Goal: Use online tool/utility: Utilize a website feature to perform a specific function

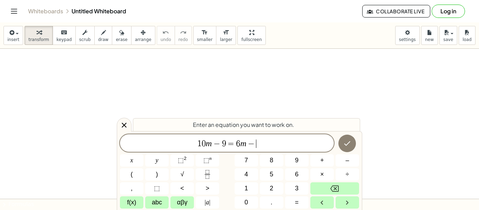
scroll to position [4, 0]
click at [345, 140] on icon "Done" at bounding box center [347, 143] width 8 height 8
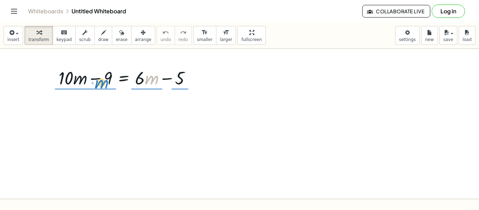
drag, startPoint x: 145, startPoint y: 79, endPoint x: 95, endPoint y: 84, distance: 50.4
click at [95, 84] on div at bounding box center [127, 78] width 145 height 24
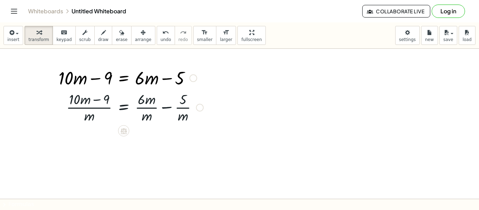
click at [87, 109] on div at bounding box center [131, 106] width 152 height 35
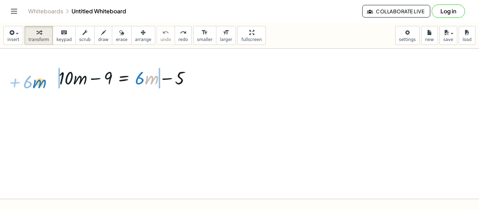
drag, startPoint x: 145, startPoint y: 81, endPoint x: 33, endPoint y: 85, distance: 112.0
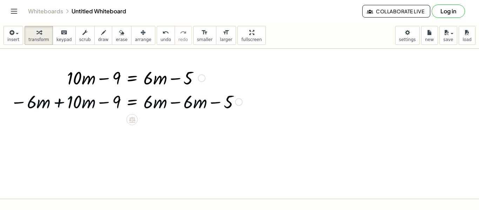
click at [60, 107] on div at bounding box center [126, 101] width 239 height 24
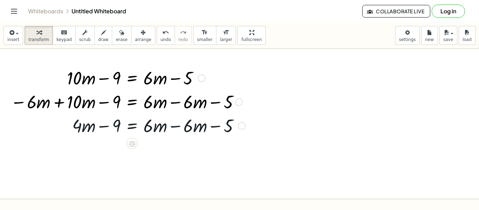
click at [175, 125] on div at bounding box center [128, 125] width 242 height 24
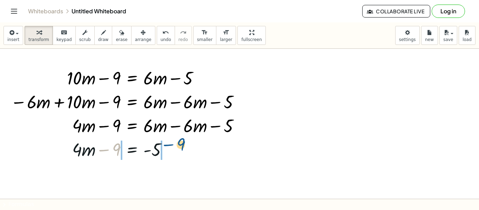
drag, startPoint x: 108, startPoint y: 152, endPoint x: 185, endPoint y: 148, distance: 76.2
click at [185, 148] on div at bounding box center [128, 149] width 242 height 24
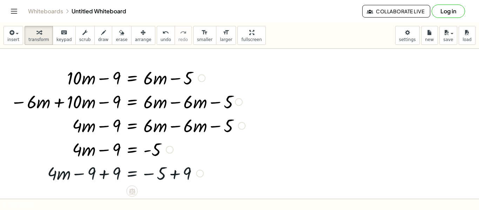
click at [177, 175] on div at bounding box center [128, 173] width 242 height 24
click at [99, 176] on div at bounding box center [128, 173] width 242 height 24
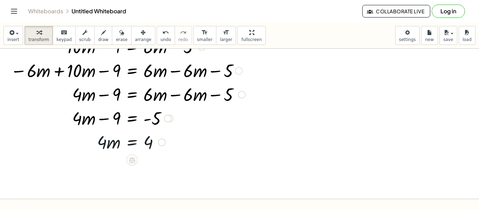
scroll to position [33, 0]
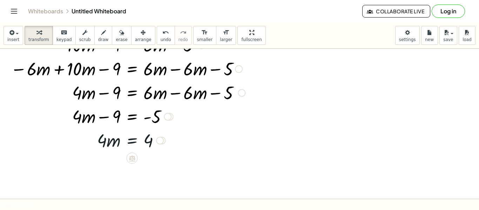
click at [109, 146] on div at bounding box center [128, 140] width 242 height 24
drag, startPoint x: 105, startPoint y: 141, endPoint x: 155, endPoint y: 156, distance: 52.0
click at [155, 156] on div "+ · 10 · m − 9 = + · 6 · m − 5 − · 6 · m + · 10 · m − 9 = + · 6 · m − · 6 · m −…" at bounding box center [239, 188] width 479 height 345
click at [149, 151] on div at bounding box center [126, 140] width 239 height 24
click at [153, 171] on div at bounding box center [128, 169] width 242 height 35
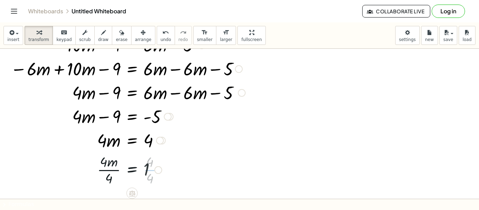
click at [105, 170] on div at bounding box center [128, 169] width 242 height 35
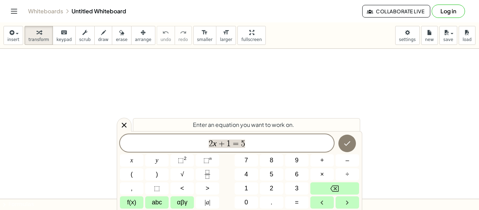
scroll to position [1, 0]
click at [345, 144] on icon "Done" at bounding box center [347, 143] width 8 height 8
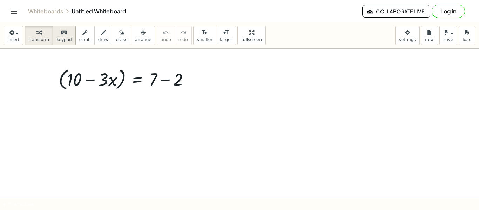
click at [67, 35] on button "keyboard keypad" at bounding box center [64, 35] width 23 height 19
click at [107, 84] on div at bounding box center [103, 79] width 10 height 20
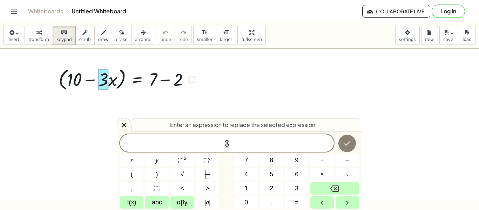
scroll to position [1, 0]
click at [115, 82] on div at bounding box center [127, 79] width 144 height 27
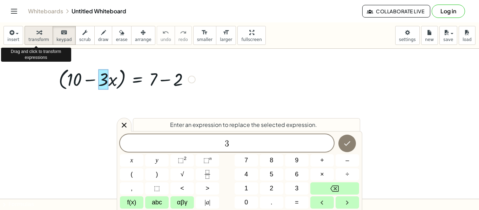
click at [36, 42] on span "transform" at bounding box center [38, 39] width 21 height 5
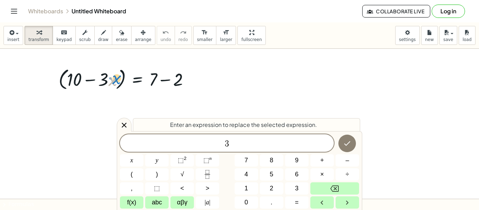
click at [112, 80] on div at bounding box center [127, 79] width 144 height 27
click at [240, 147] on span "3" at bounding box center [227, 144] width 214 height 10
click at [11, 35] on icon "button" at bounding box center [11, 32] width 6 height 8
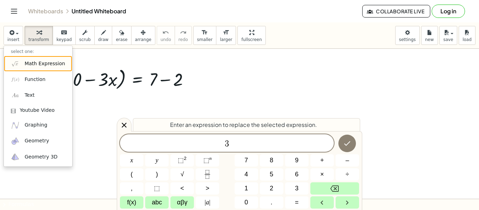
click at [41, 64] on span "Math Expression" at bounding box center [45, 63] width 40 height 7
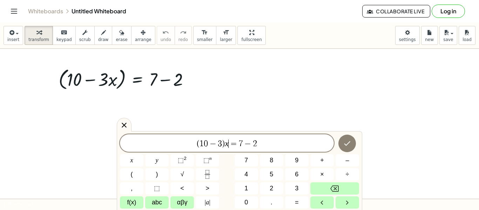
scroll to position [2, 0]
click at [349, 146] on icon "Done" at bounding box center [347, 143] width 8 height 8
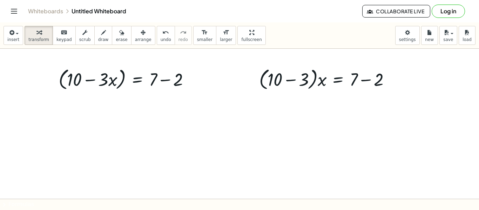
click at [146, 42] on div "insert select one: Math Expression Function Text Youtube Video Graphing Geometr…" at bounding box center [239, 35] width 479 height 26
click at [139, 41] on span "arrange" at bounding box center [143, 39] width 16 height 5
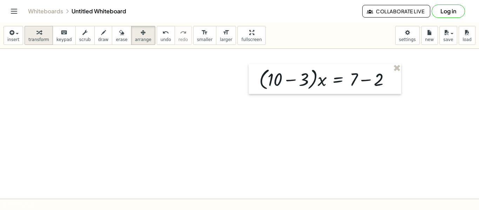
click at [42, 37] on span "transform" at bounding box center [38, 39] width 21 height 5
click at [305, 81] on div at bounding box center [328, 79] width 144 height 27
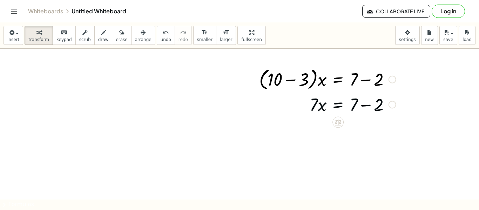
click at [363, 104] on div at bounding box center [328, 104] width 144 height 24
drag, startPoint x: 317, startPoint y: 109, endPoint x: 358, endPoint y: 116, distance: 41.7
click at [356, 143] on div at bounding box center [328, 133] width 144 height 35
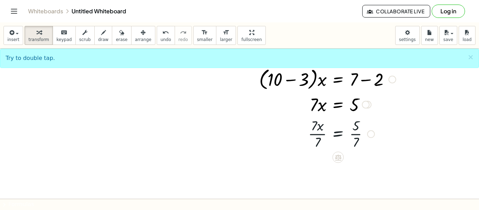
click at [312, 131] on div at bounding box center [328, 133] width 144 height 35
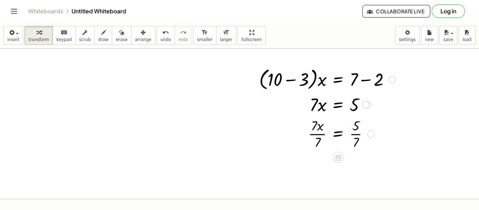
click at [322, 135] on div at bounding box center [328, 133] width 144 height 35
click at [354, 168] on div at bounding box center [328, 168] width 144 height 35
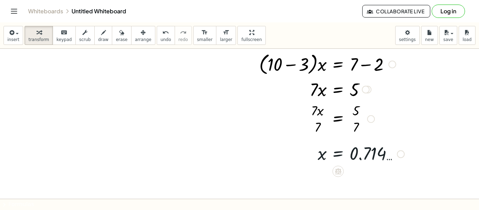
scroll to position [16, 0]
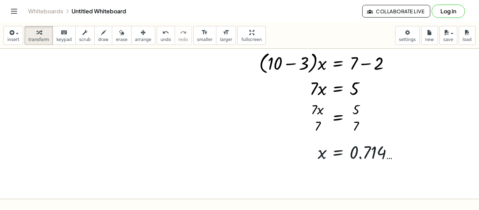
click at [1, 32] on div "insert select one: Math Expression Function Text Youtube Video Graphing Geometr…" at bounding box center [239, 35] width 479 height 26
click at [8, 35] on icon "button" at bounding box center [11, 32] width 6 height 8
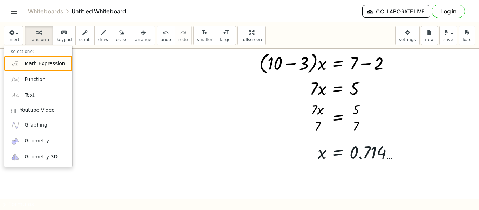
click at [48, 69] on link "Math Expression" at bounding box center [38, 64] width 68 height 16
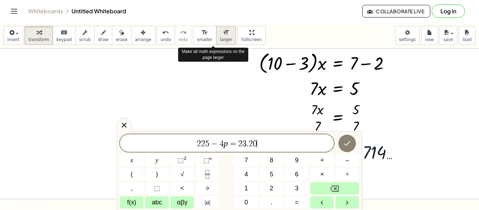
scroll to position [6, 0]
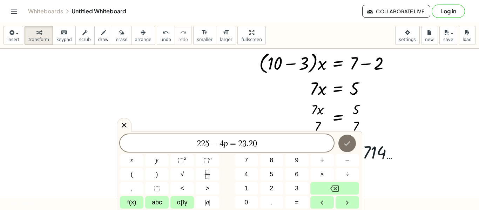
click at [347, 143] on icon "Done" at bounding box center [347, 143] width 8 height 8
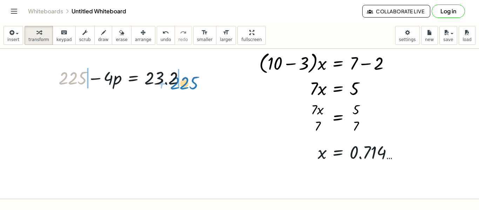
drag, startPoint x: 73, startPoint y: 79, endPoint x: 185, endPoint y: 84, distance: 111.7
click at [185, 84] on div at bounding box center [124, 78] width 139 height 24
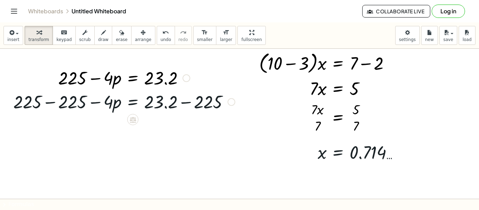
click at [176, 105] on div at bounding box center [124, 101] width 229 height 24
click at [158, 105] on div at bounding box center [124, 101] width 229 height 24
click at [177, 102] on div at bounding box center [124, 101] width 229 height 24
click at [185, 102] on div at bounding box center [124, 101] width 229 height 24
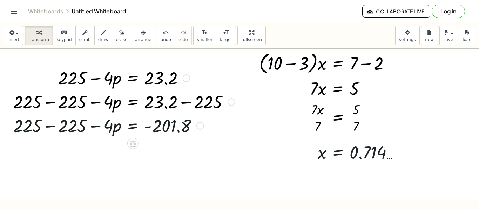
click at [55, 127] on div at bounding box center [124, 125] width 229 height 24
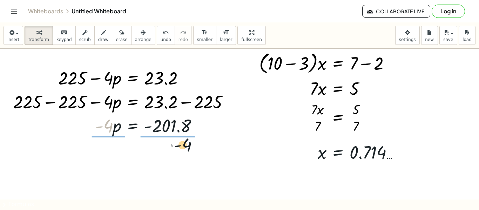
drag, startPoint x: 111, startPoint y: 124, endPoint x: 190, endPoint y: 143, distance: 81.5
click at [190, 143] on div "· ( + 10 − 3 ) · x = + 7 − 2 · 7 · x = + 7 − 2 · 7 · x = 5 · 7 · x · 7 = · 5 · …" at bounding box center [239, 205] width 479 height 345
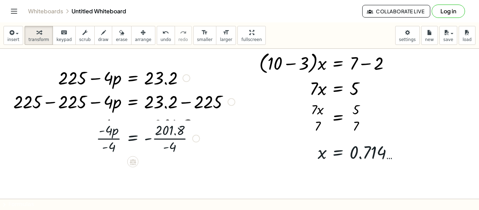
click at [173, 129] on div at bounding box center [126, 125] width 234 height 24
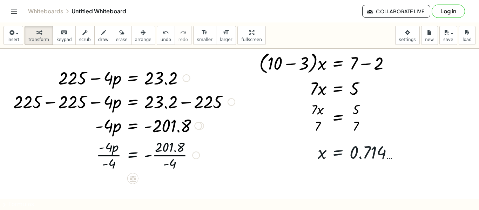
click at [173, 152] on div at bounding box center [124, 154] width 229 height 35
click at [104, 154] on div at bounding box center [124, 154] width 229 height 35
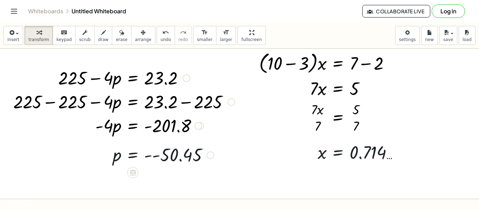
click at [155, 155] on div at bounding box center [124, 154] width 229 height 23
